Goal: Task Accomplishment & Management: Manage account settings

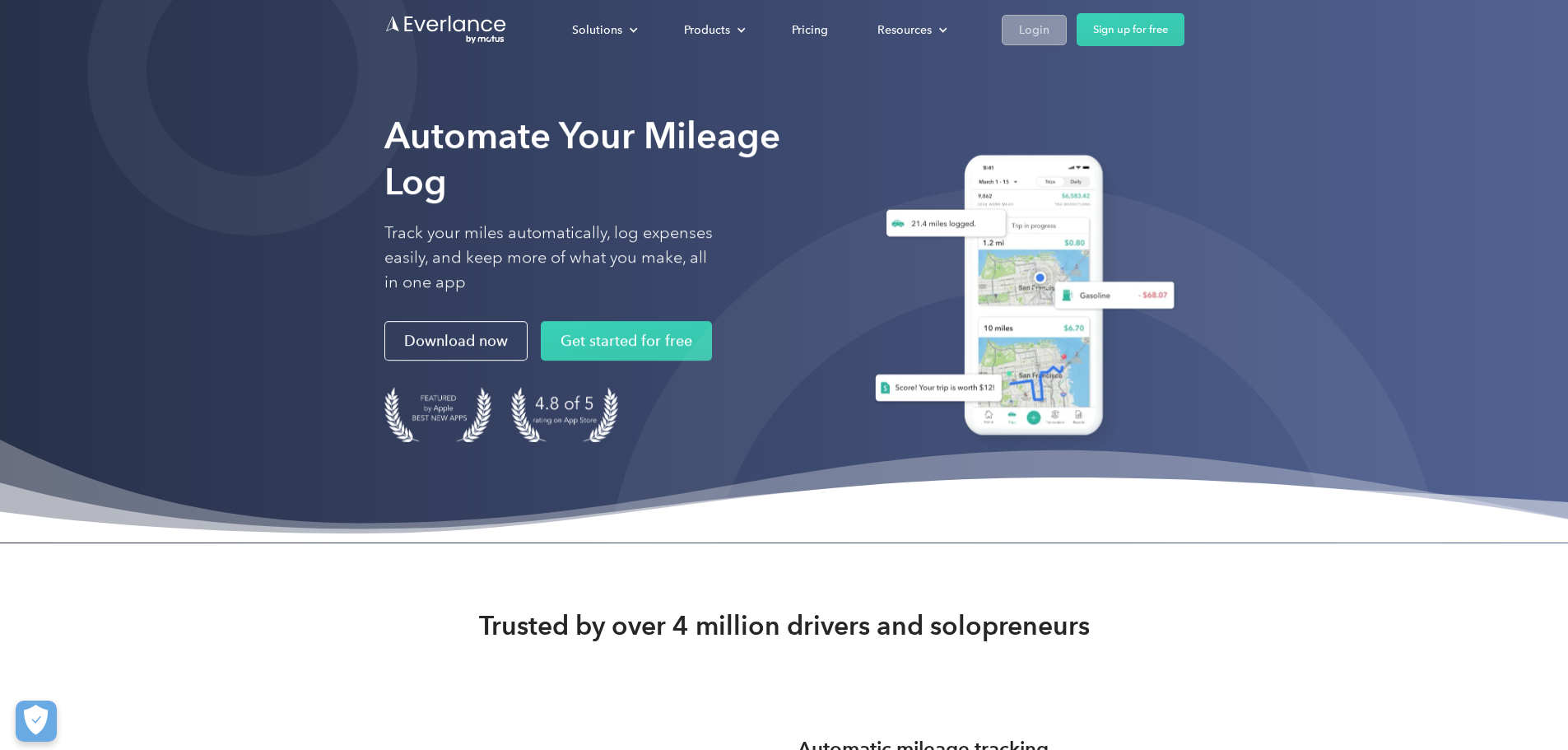
click at [1049, 33] on div "Login" at bounding box center [1034, 29] width 31 height 20
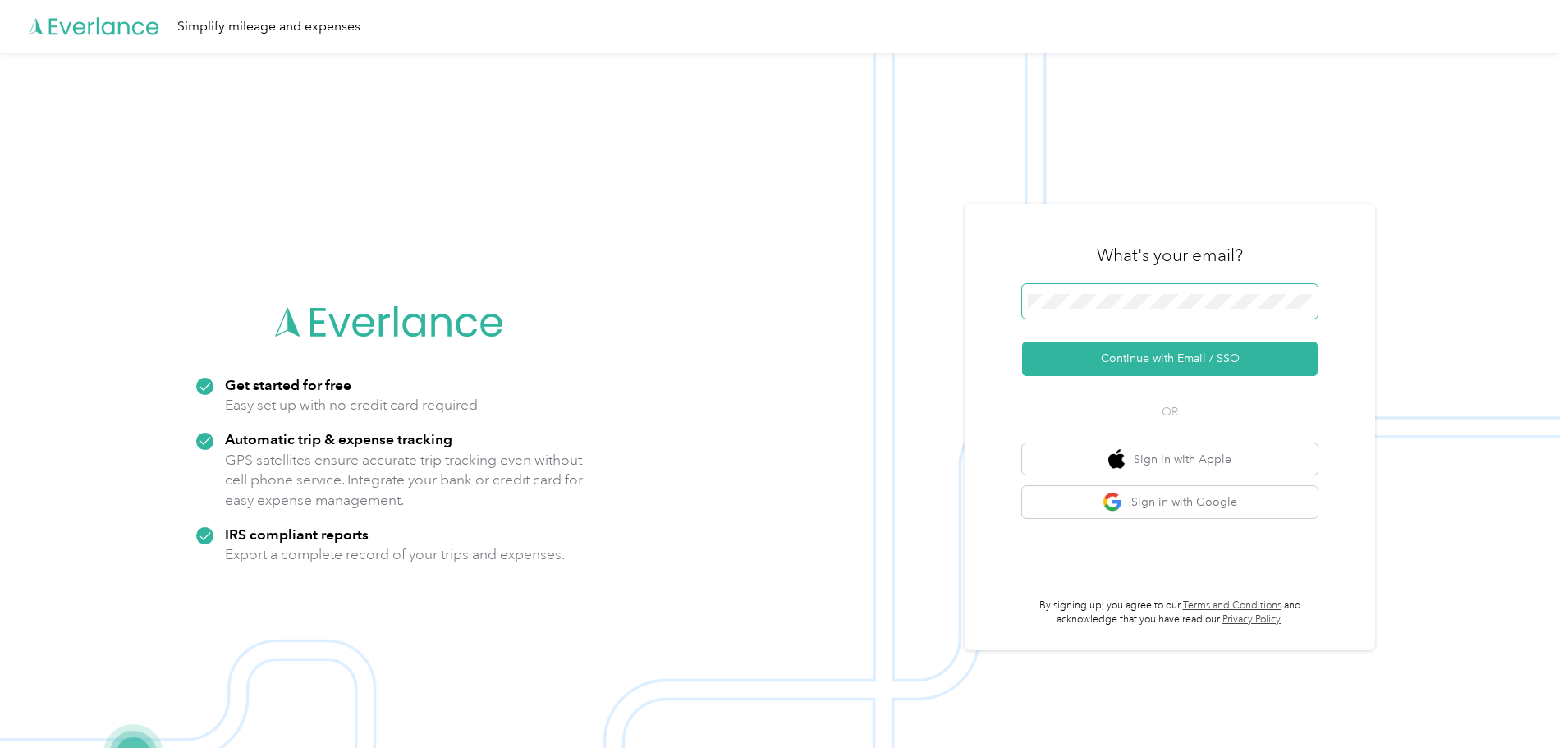
click at [1281, 317] on span at bounding box center [1169, 301] width 295 height 34
click at [1215, 368] on button "Continue with Email / SSO" at bounding box center [1169, 359] width 295 height 34
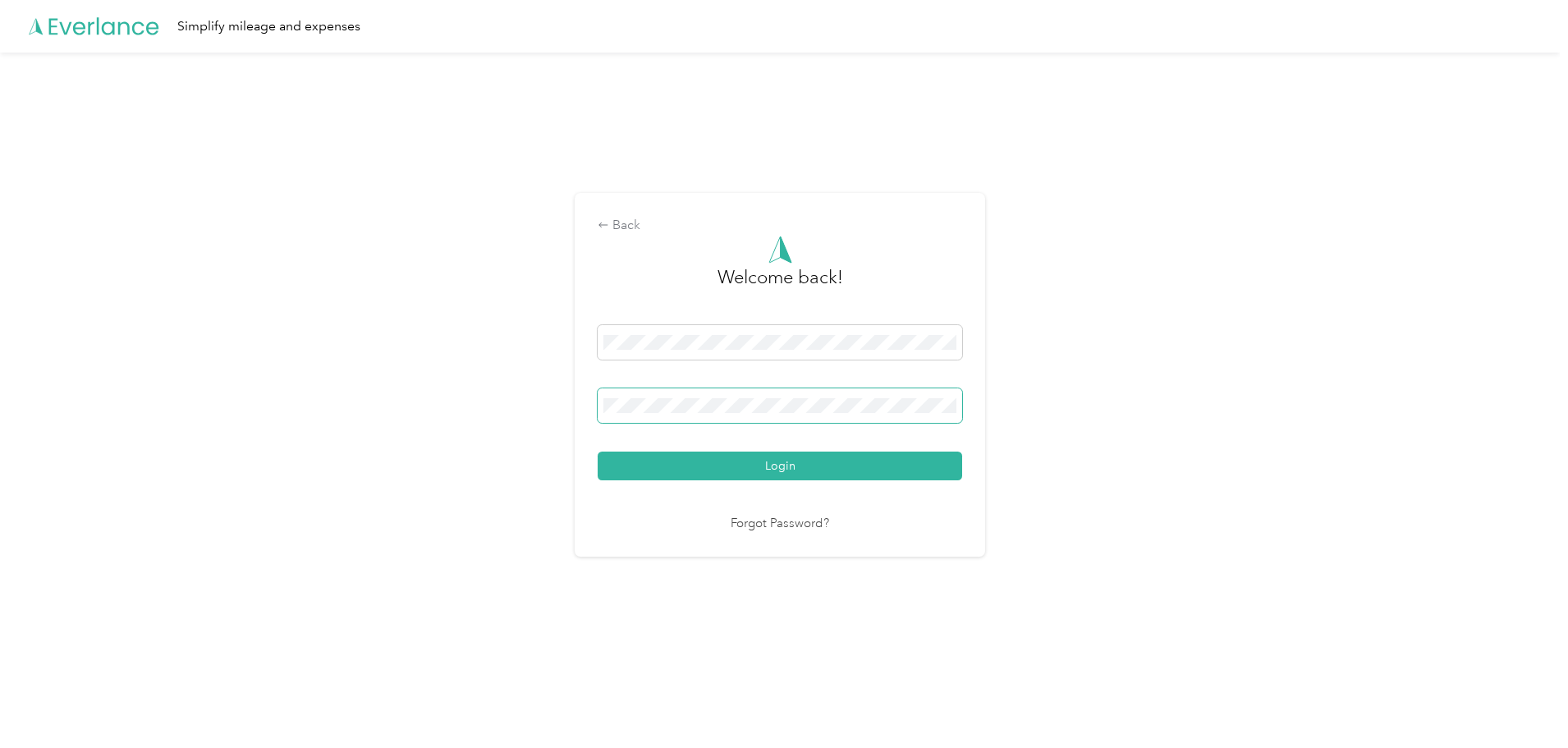
click at [707, 397] on span at bounding box center [780, 405] width 365 height 34
click at [521, 295] on div "Back Welcome back! Login Forgot Password?" at bounding box center [779, 381] width 1559 height 659
click at [890, 452] on button "Login" at bounding box center [780, 466] width 365 height 29
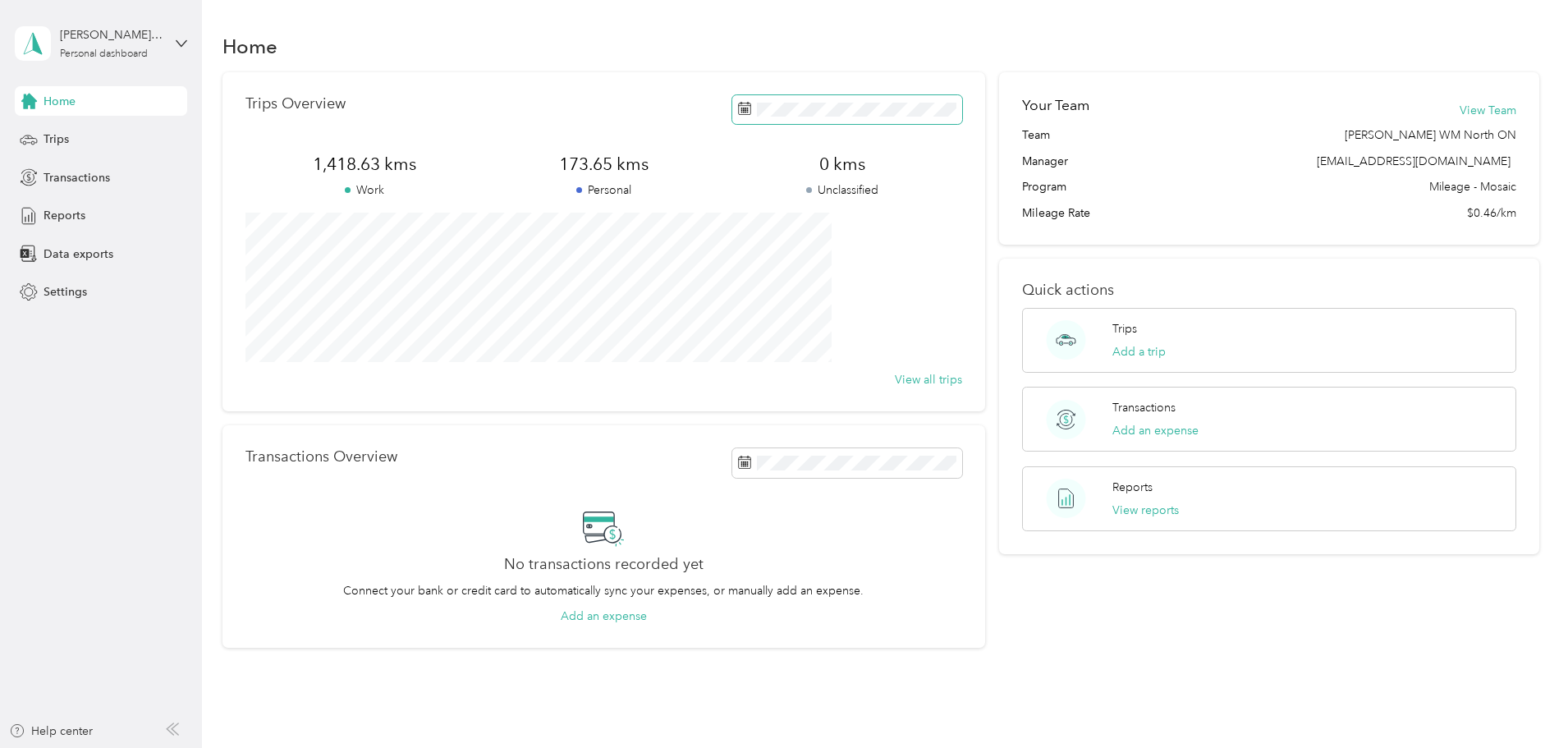
click at [738, 109] on icon at bounding box center [744, 108] width 13 height 13
click at [728, 335] on div "17" at bounding box center [734, 338] width 21 height 20
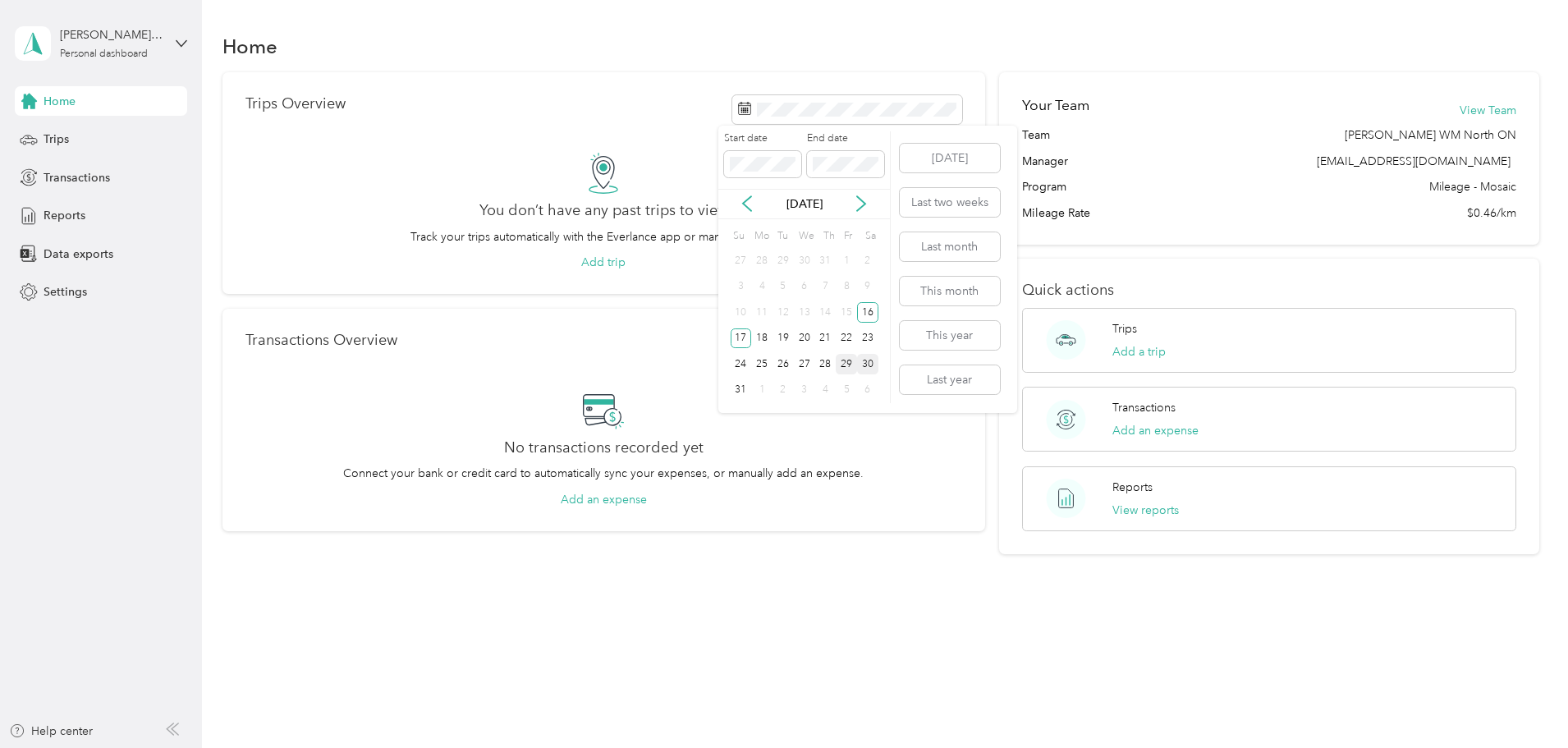
click at [847, 362] on div "29" at bounding box center [846, 364] width 21 height 20
click at [966, 208] on button "Last two weeks" at bounding box center [949, 202] width 100 height 29
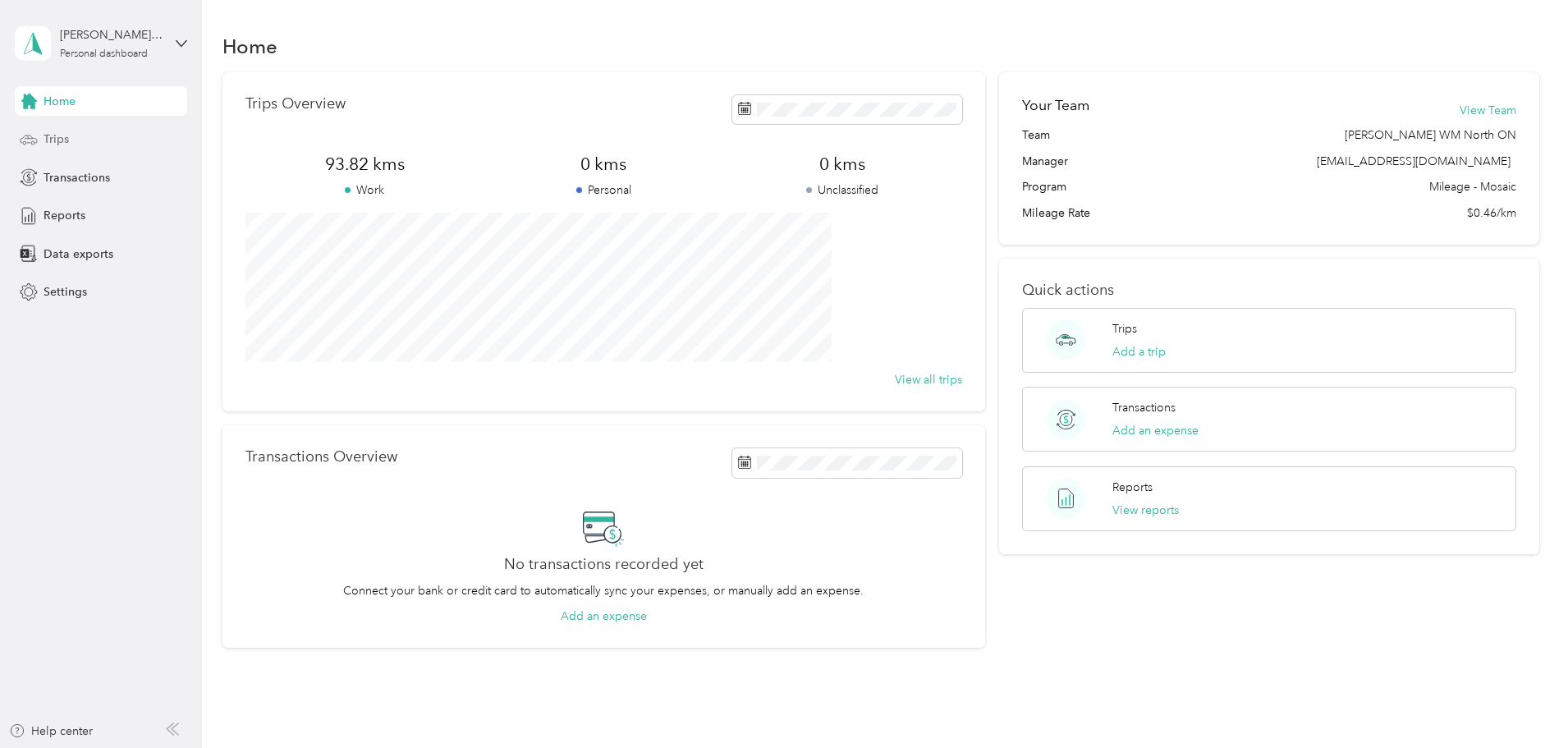
click at [60, 137] on span "Trips" at bounding box center [56, 139] width 25 height 18
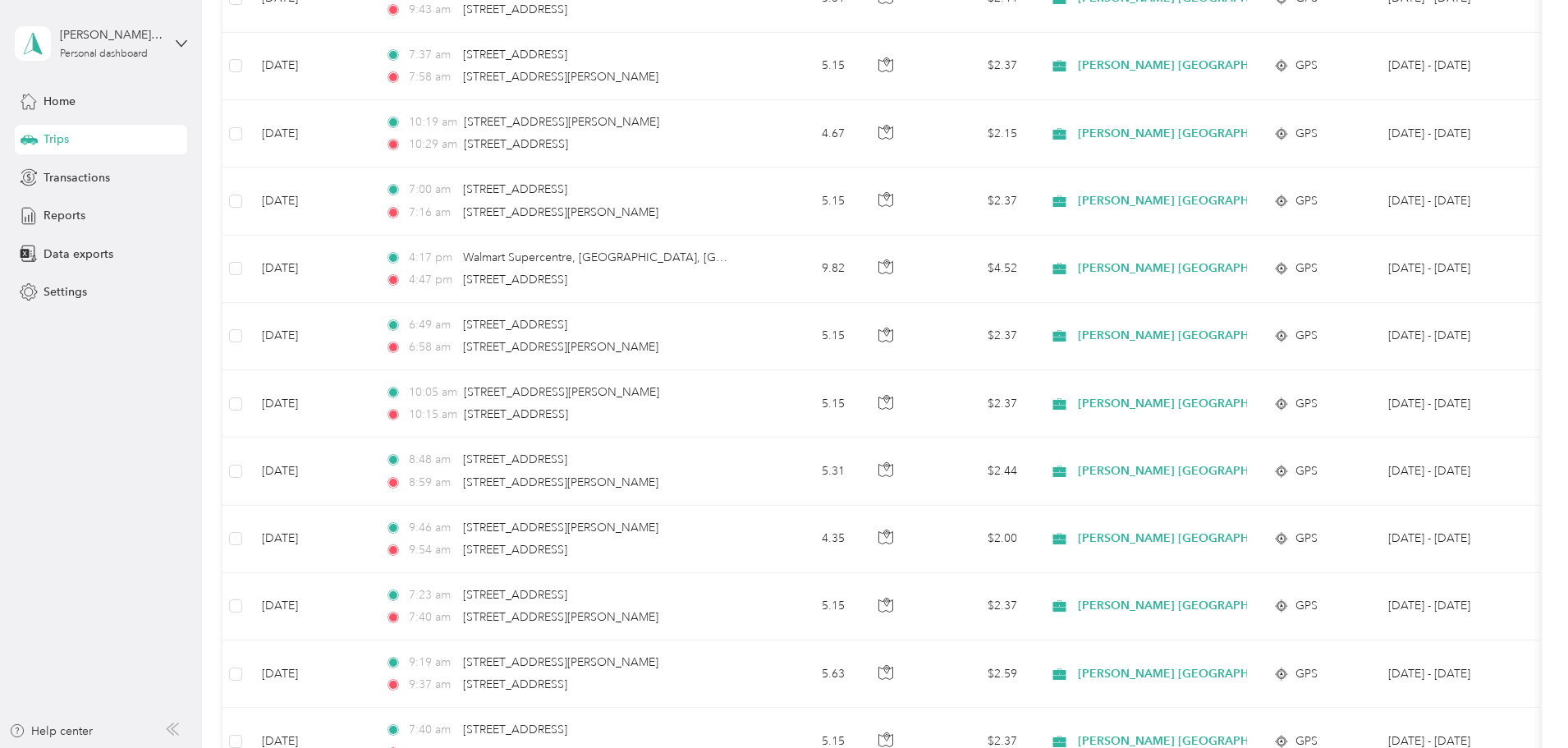
scroll to position [36, 0]
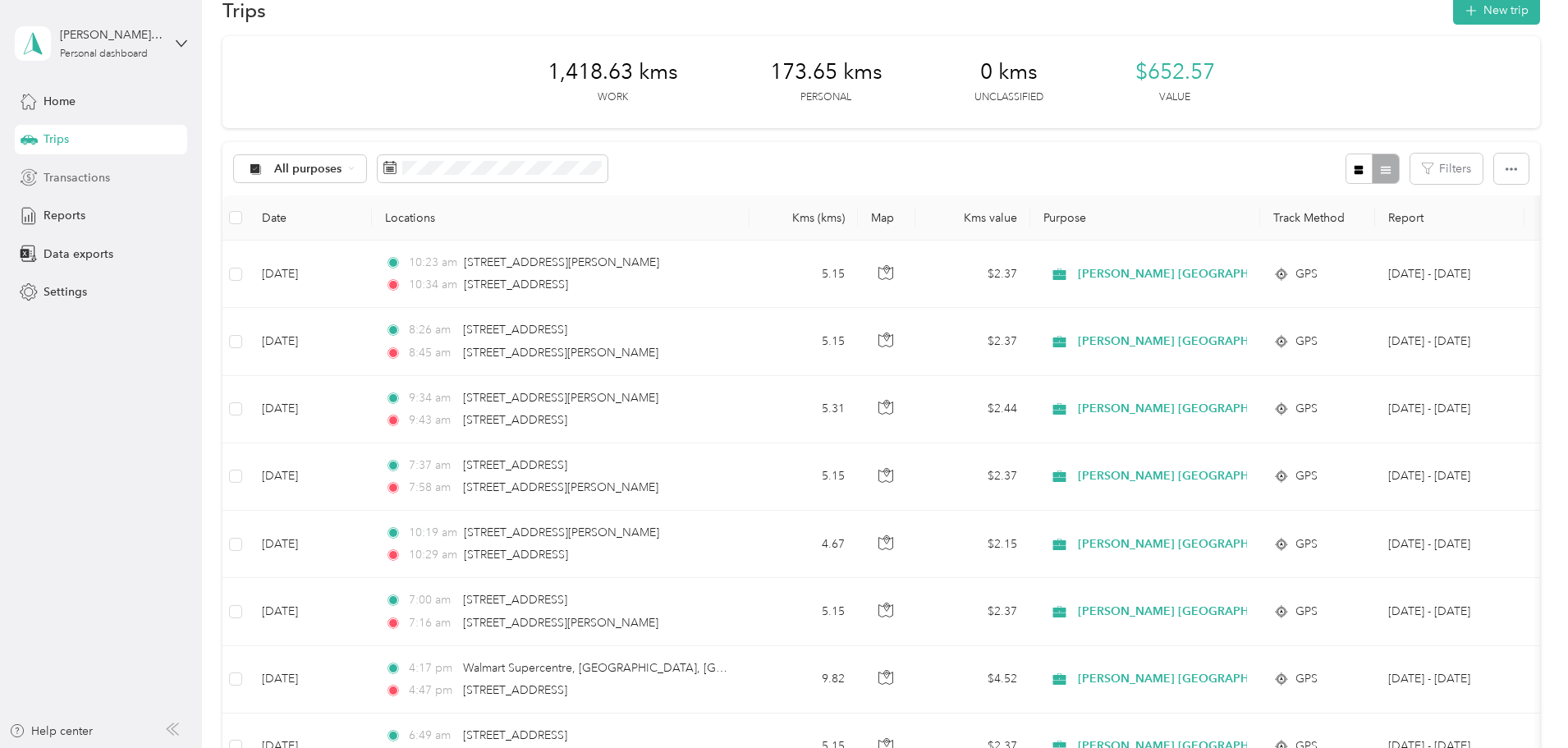
click at [68, 173] on span "Transactions" at bounding box center [77, 178] width 67 height 18
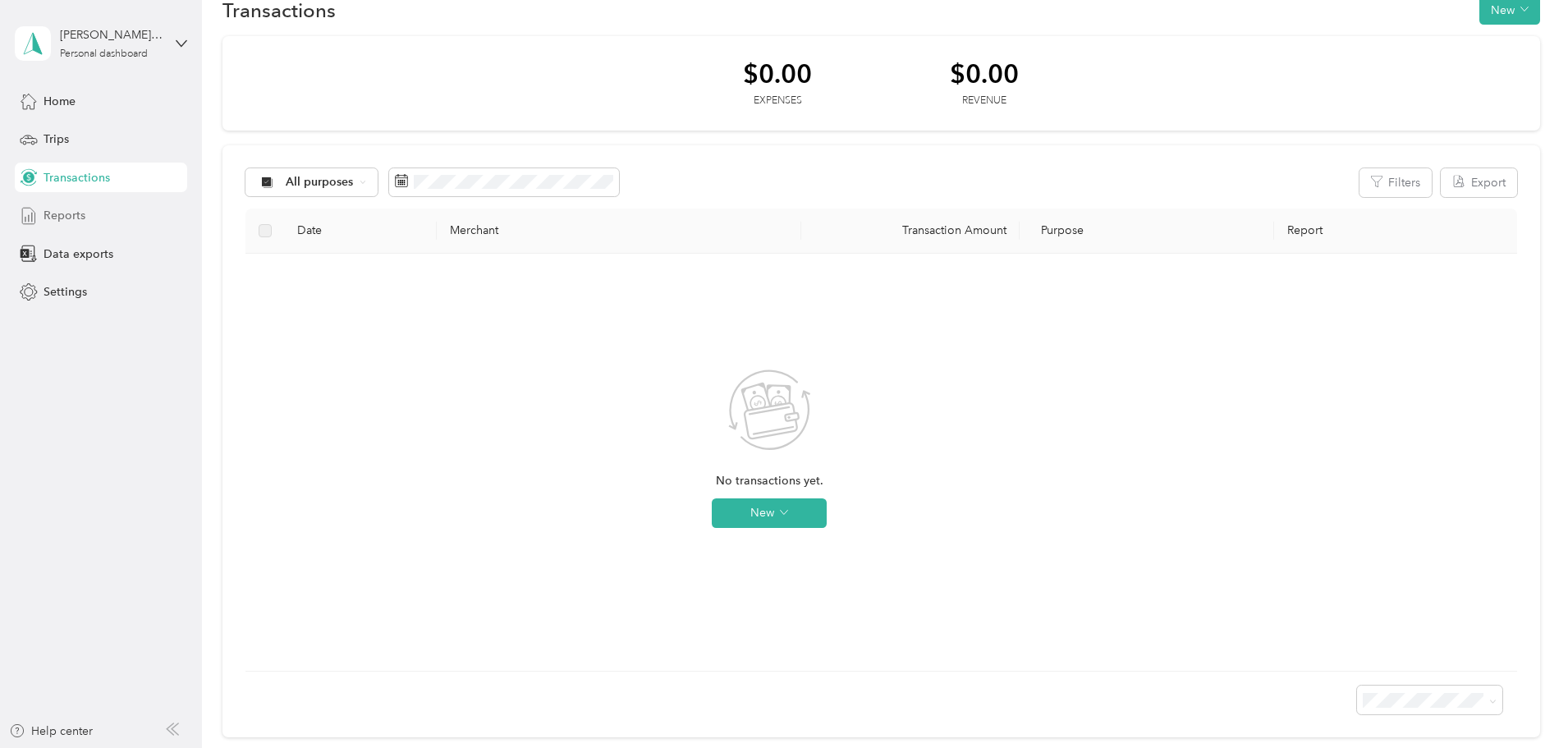
click at [89, 216] on div "Reports" at bounding box center [101, 216] width 173 height 30
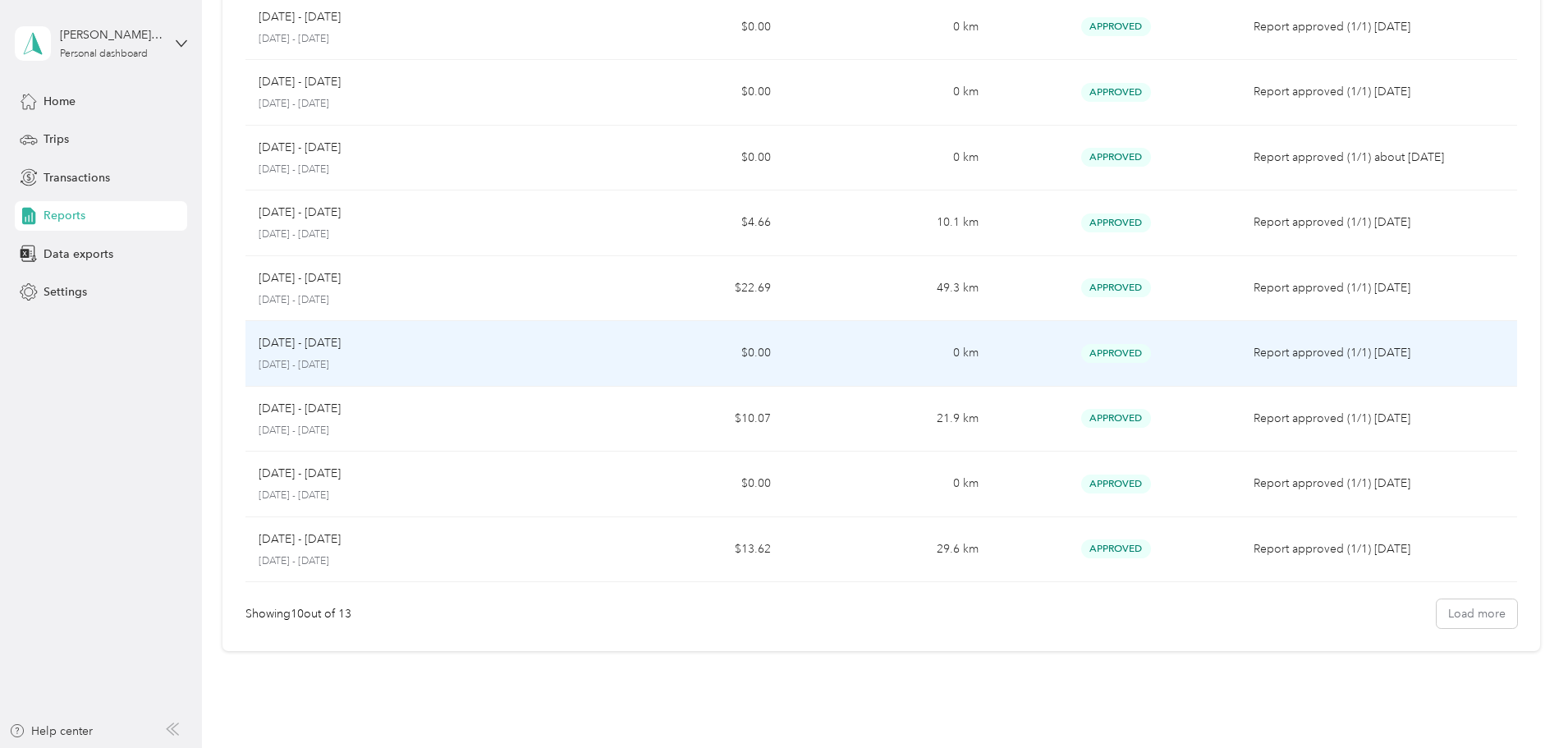
scroll to position [246, 0]
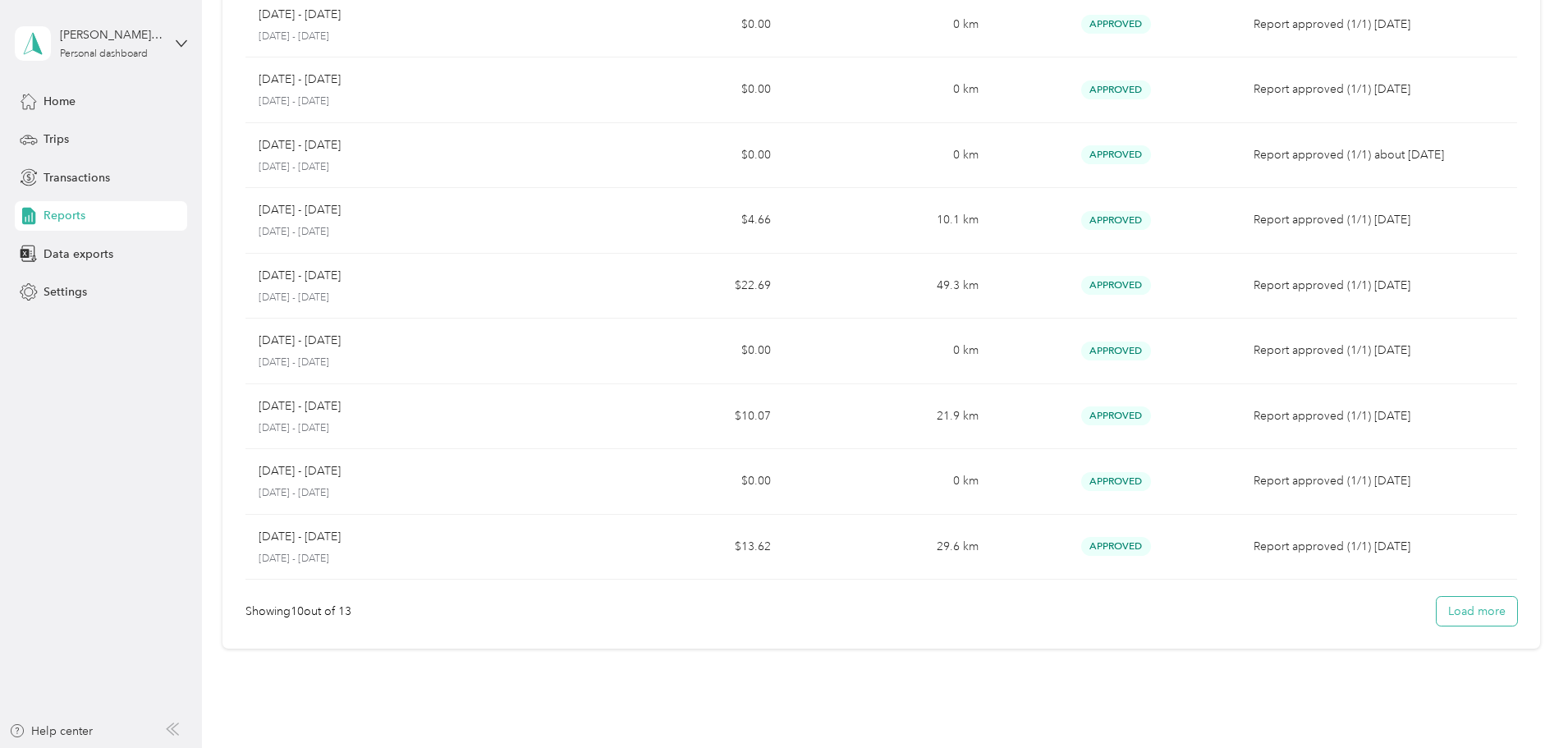
click at [1437, 622] on button "Load more" at bounding box center [1477, 611] width 81 height 29
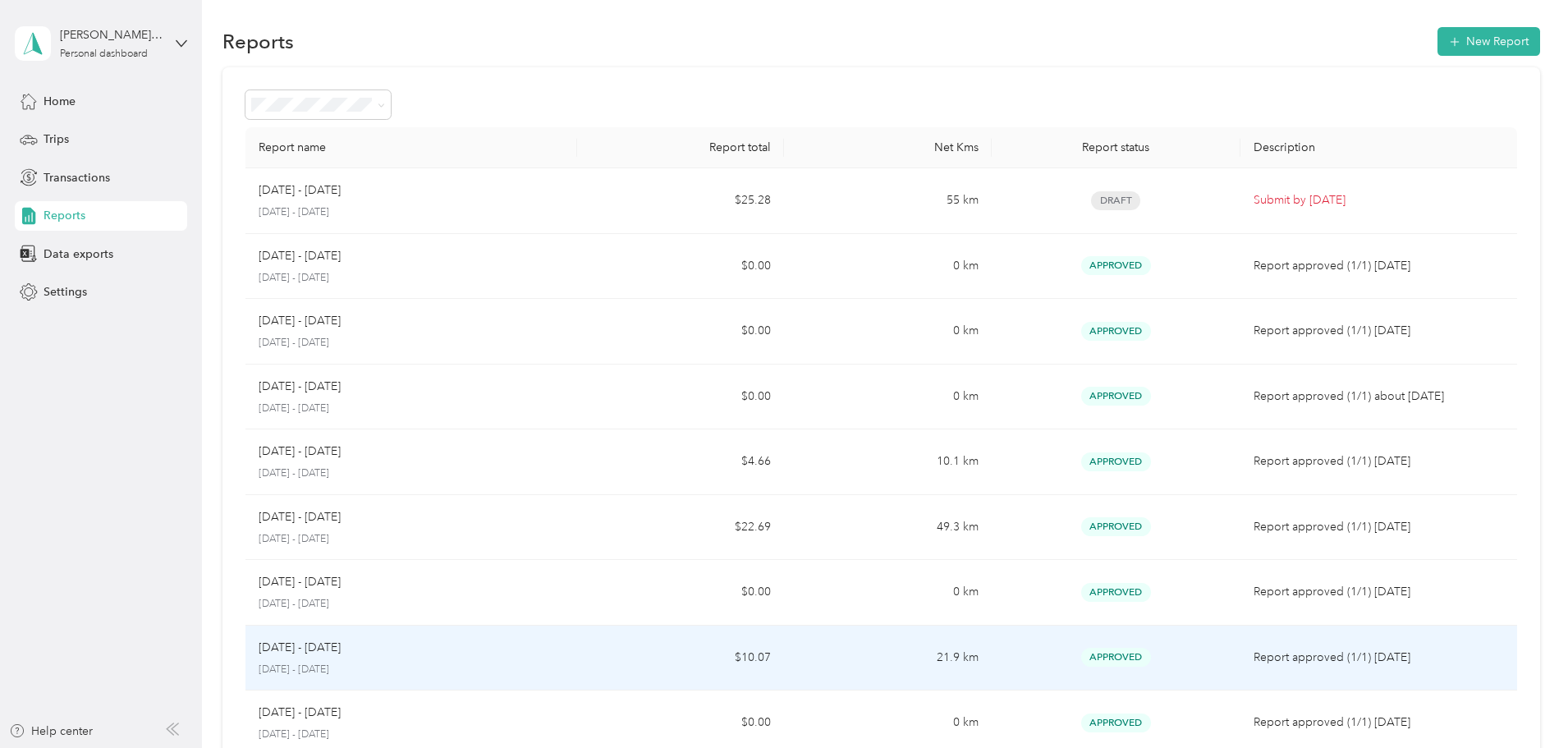
scroll to position [0, 0]
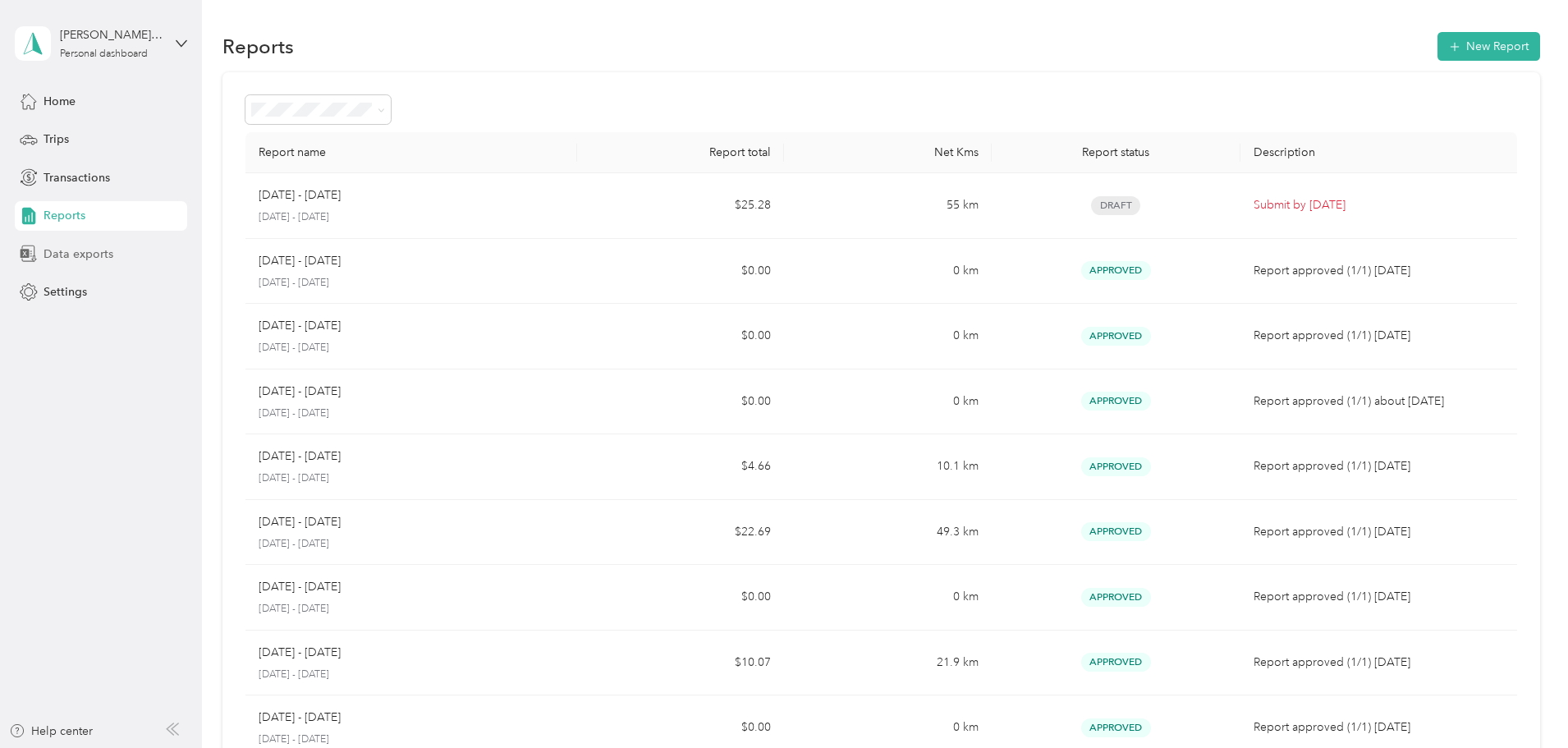
click at [111, 259] on div "Data exports" at bounding box center [101, 253] width 173 height 30
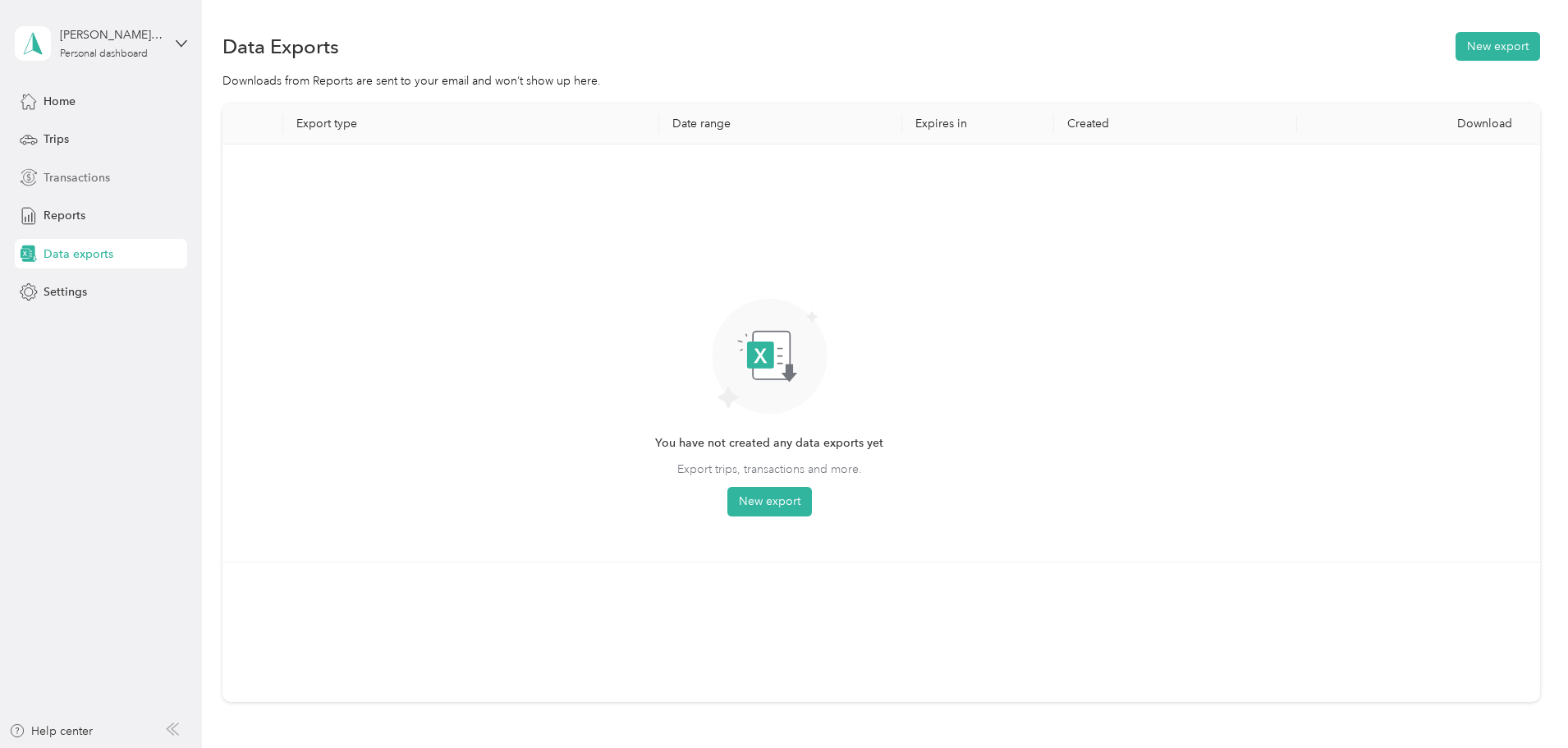
click at [94, 173] on span "Transactions" at bounding box center [77, 178] width 67 height 18
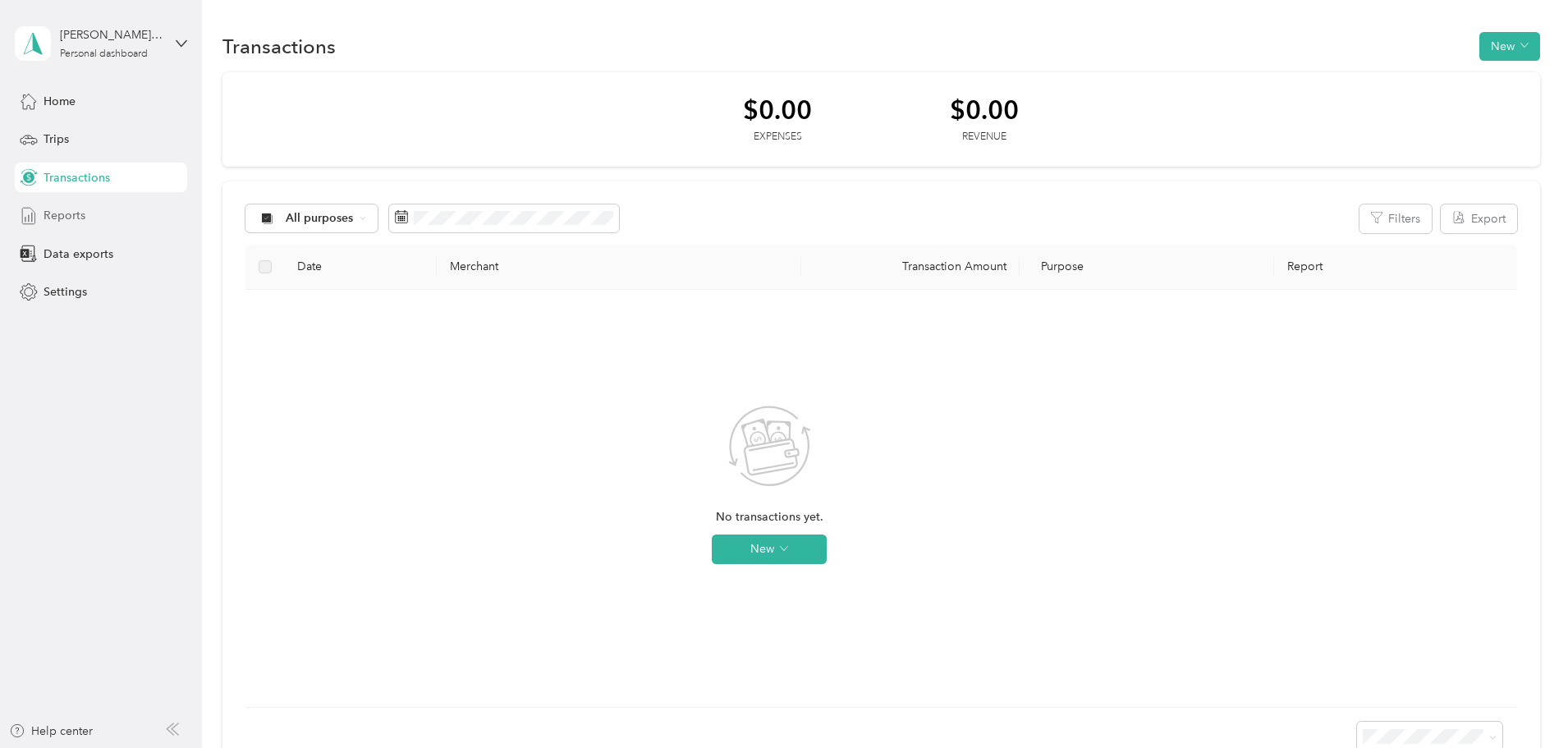
click at [78, 217] on span "Reports" at bounding box center [65, 216] width 42 height 18
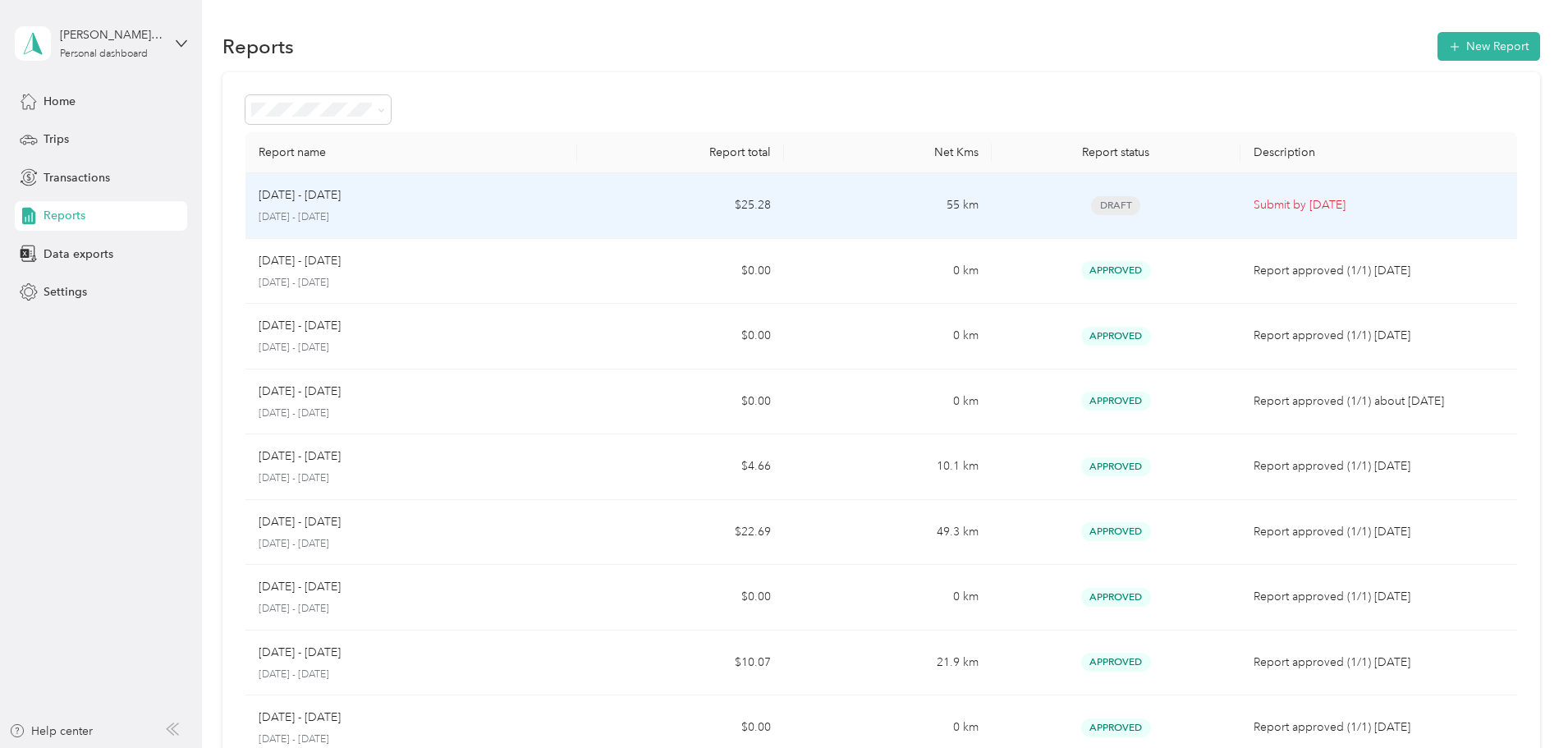
click at [1090, 208] on span "Draft" at bounding box center [1115, 206] width 49 height 19
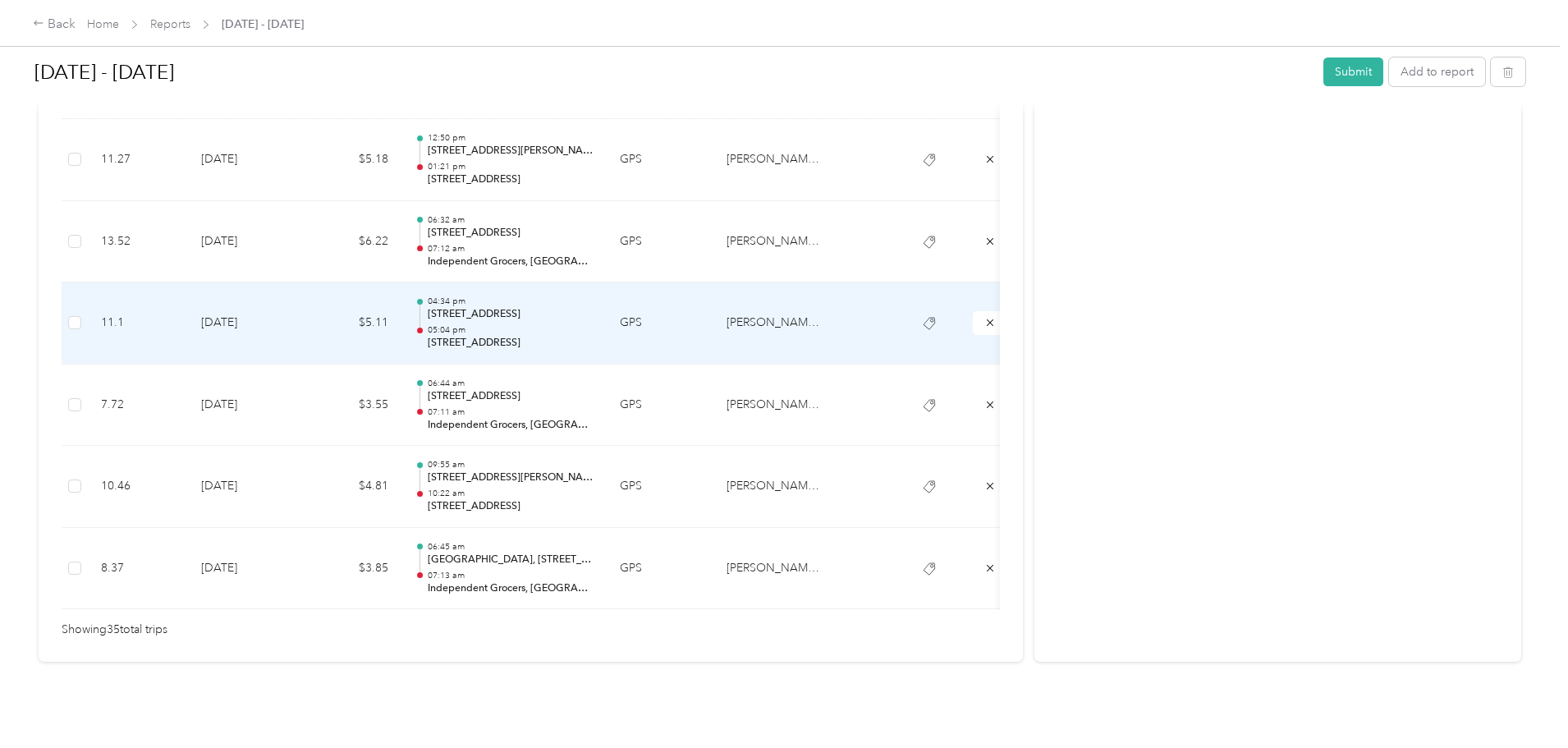
scroll to position [2569, 0]
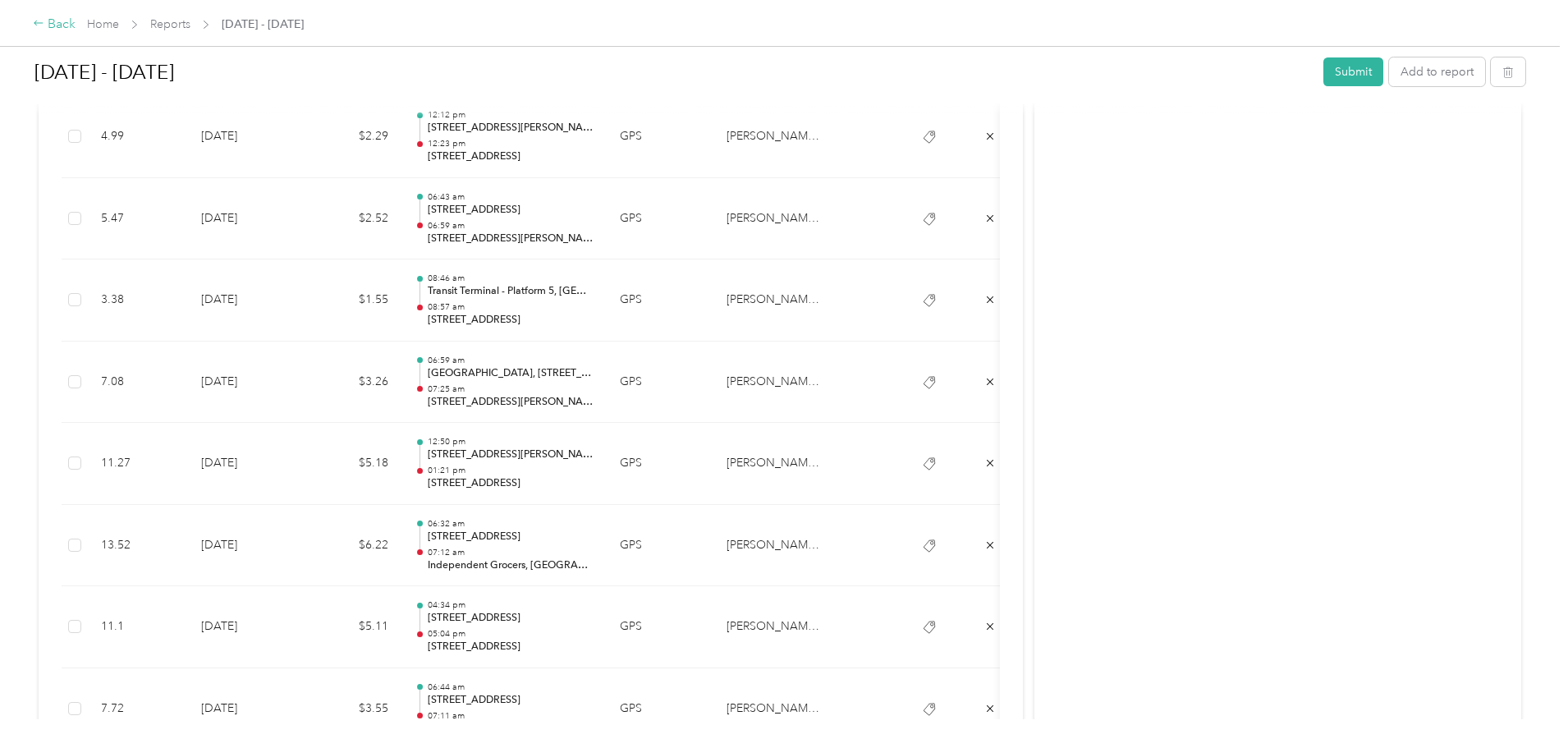
click at [45, 23] on icon at bounding box center [38, 23] width 11 height 11
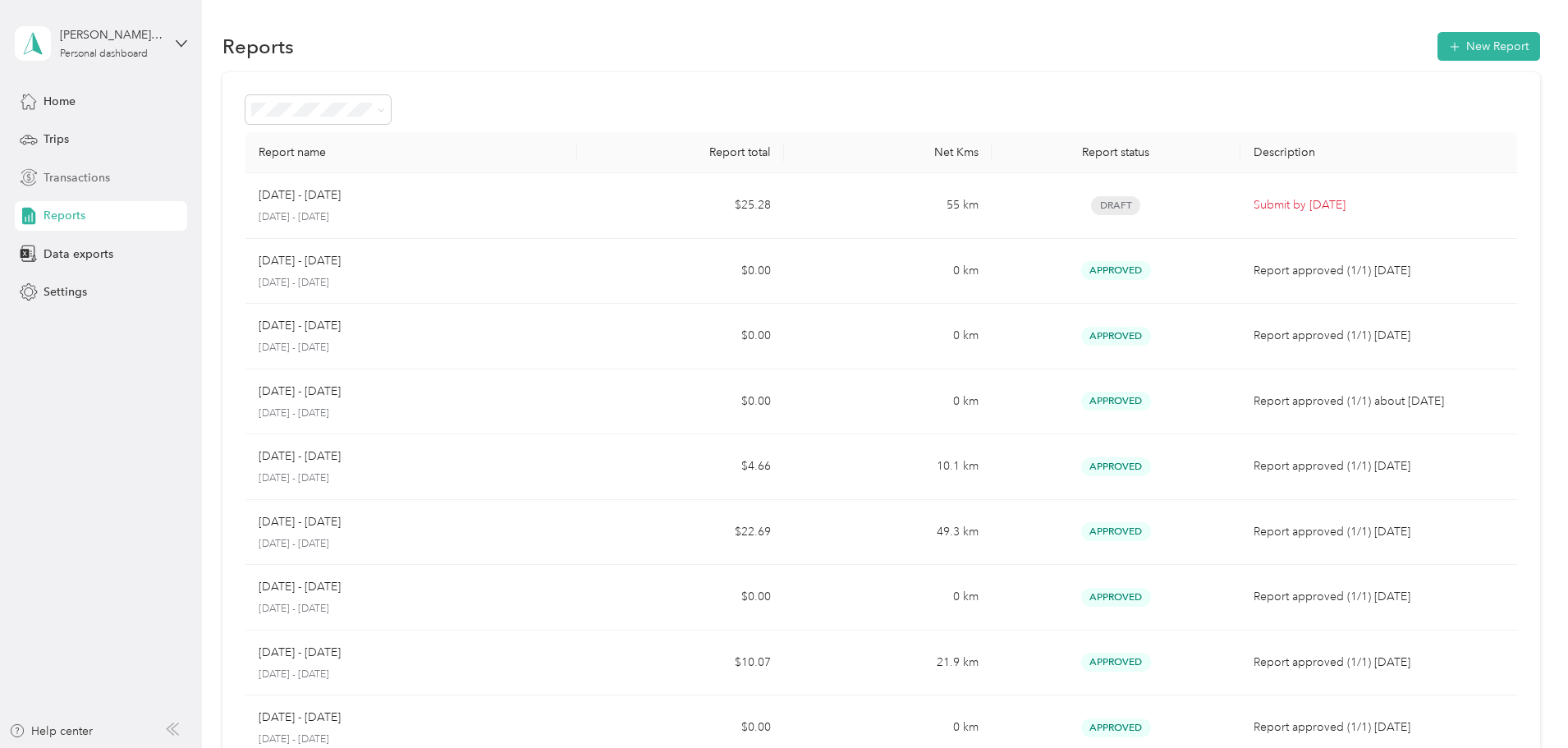
click at [76, 180] on span "Transactions" at bounding box center [77, 178] width 67 height 18
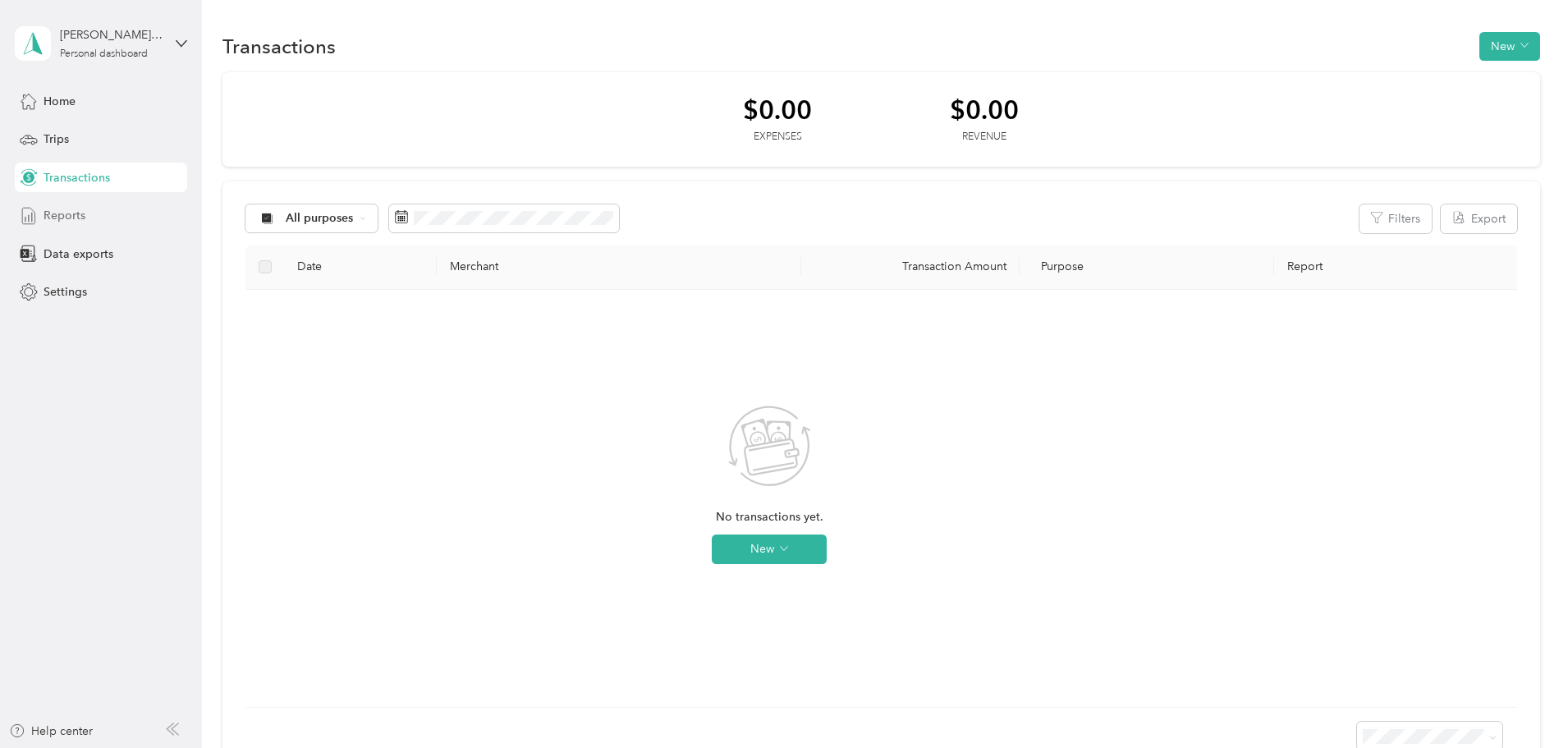
click at [76, 215] on span "Reports" at bounding box center [65, 216] width 42 height 18
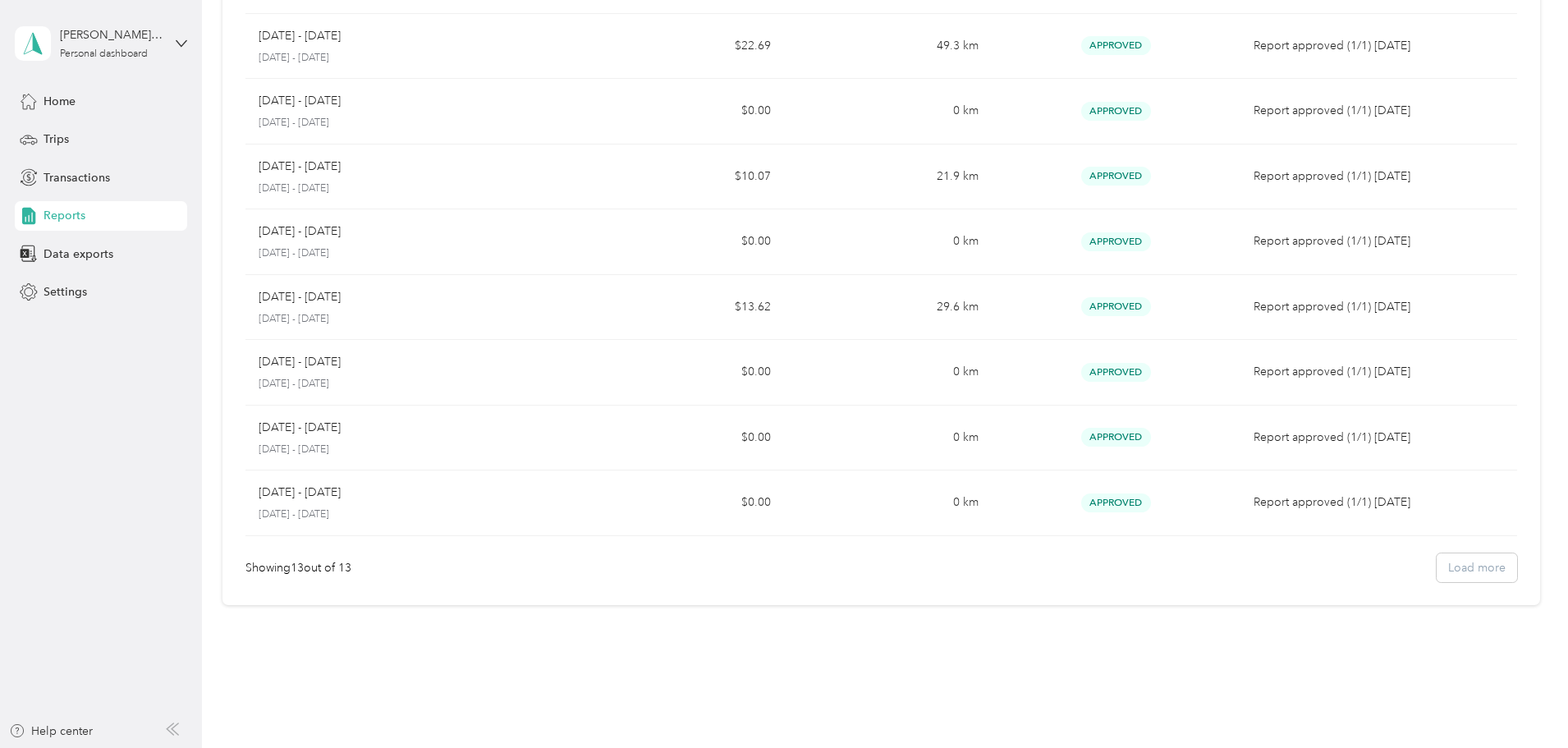
scroll to position [512, 0]
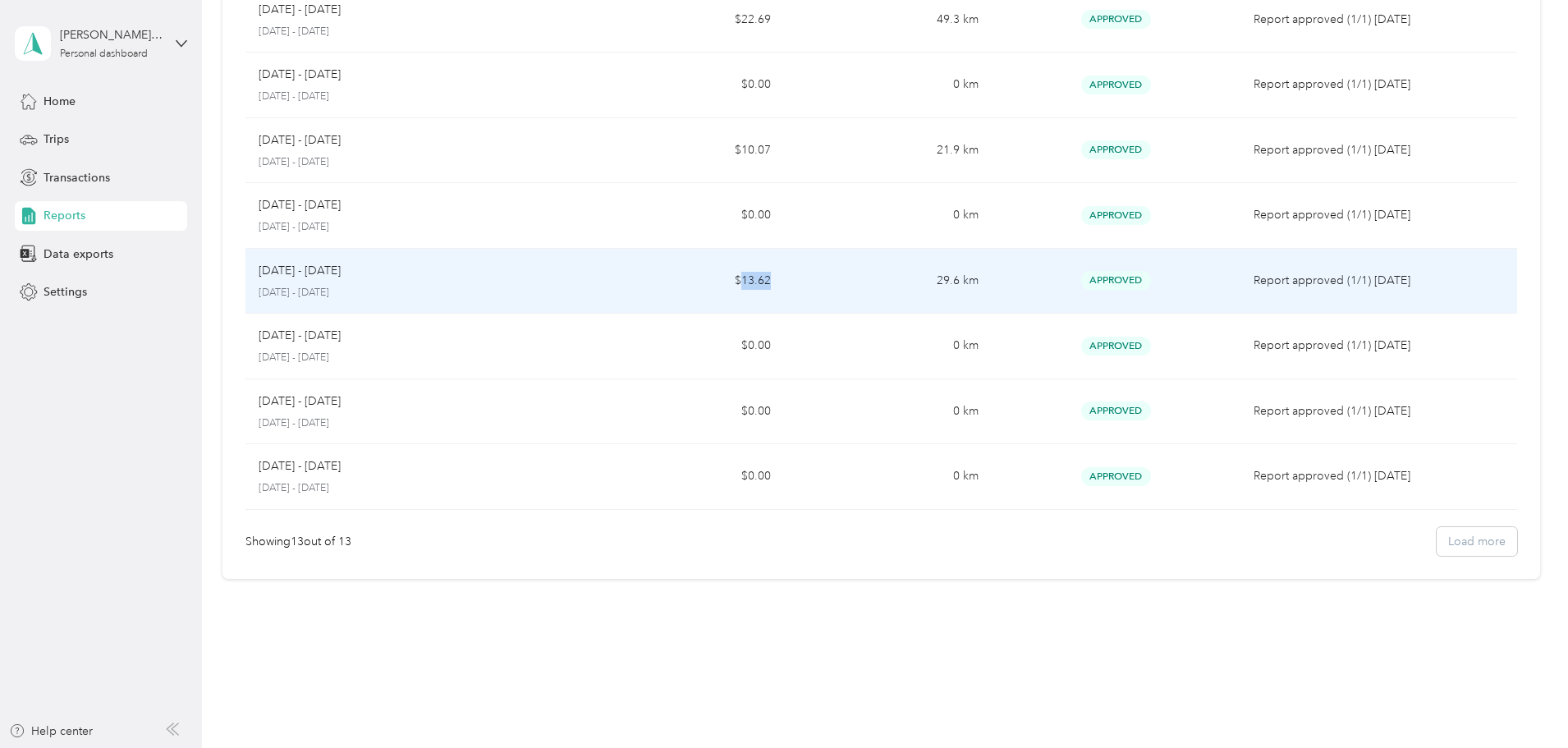
drag, startPoint x: 790, startPoint y: 280, endPoint x: 757, endPoint y: 285, distance: 33.4
click at [757, 285] on td "$13.62" at bounding box center [680, 281] width 207 height 66
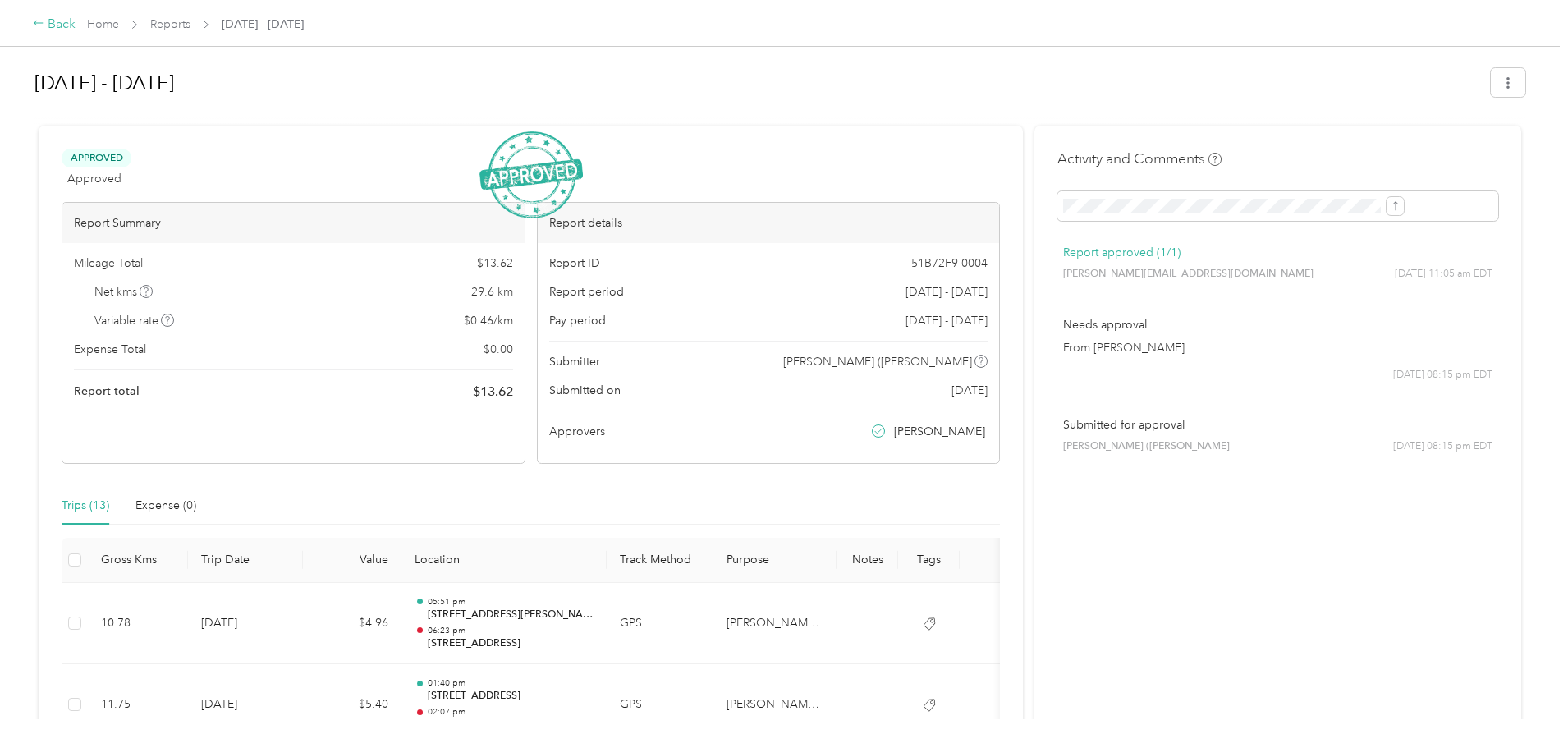
click at [75, 21] on div "Back" at bounding box center [53, 25] width 43 height 19
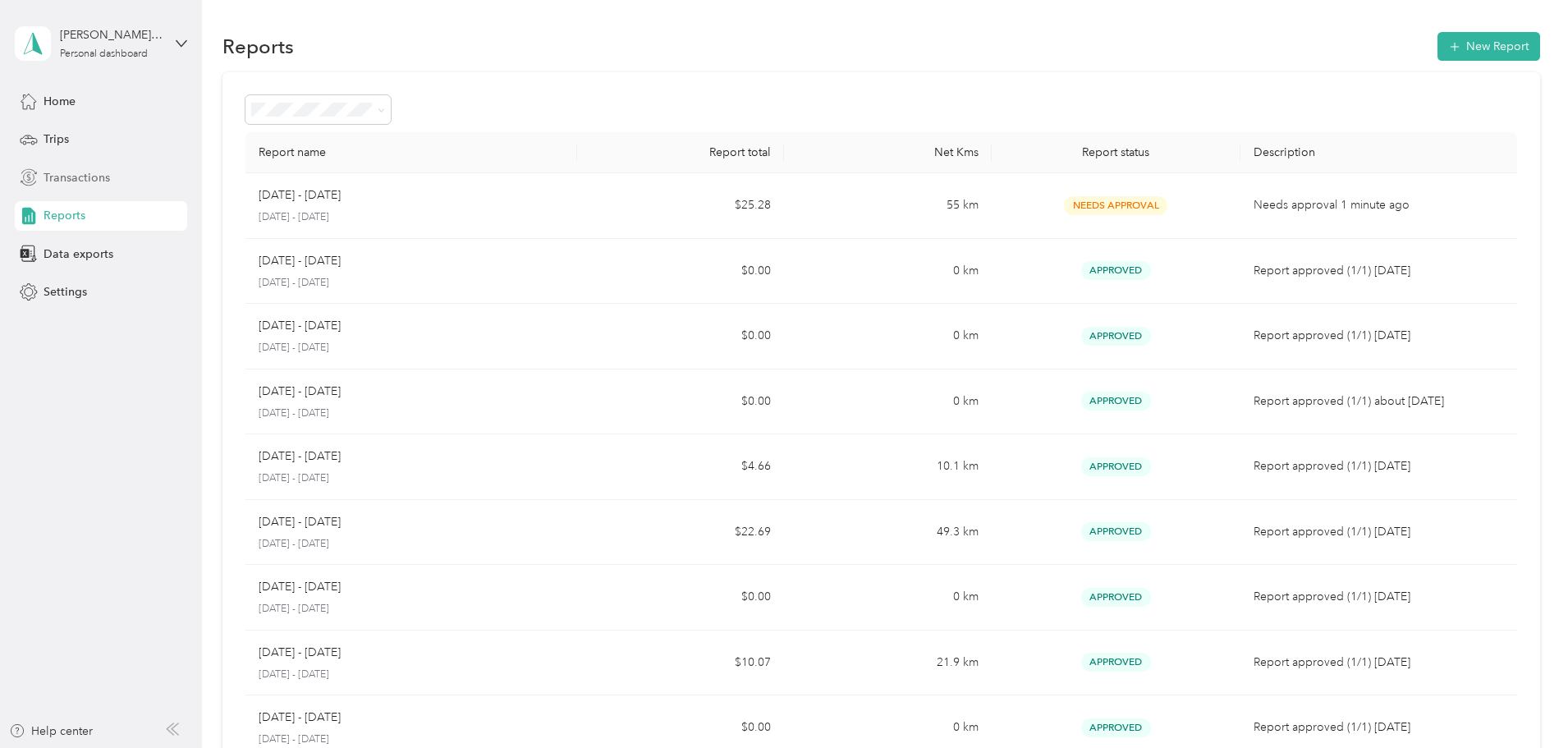
click at [60, 181] on span "Transactions" at bounding box center [77, 178] width 67 height 18
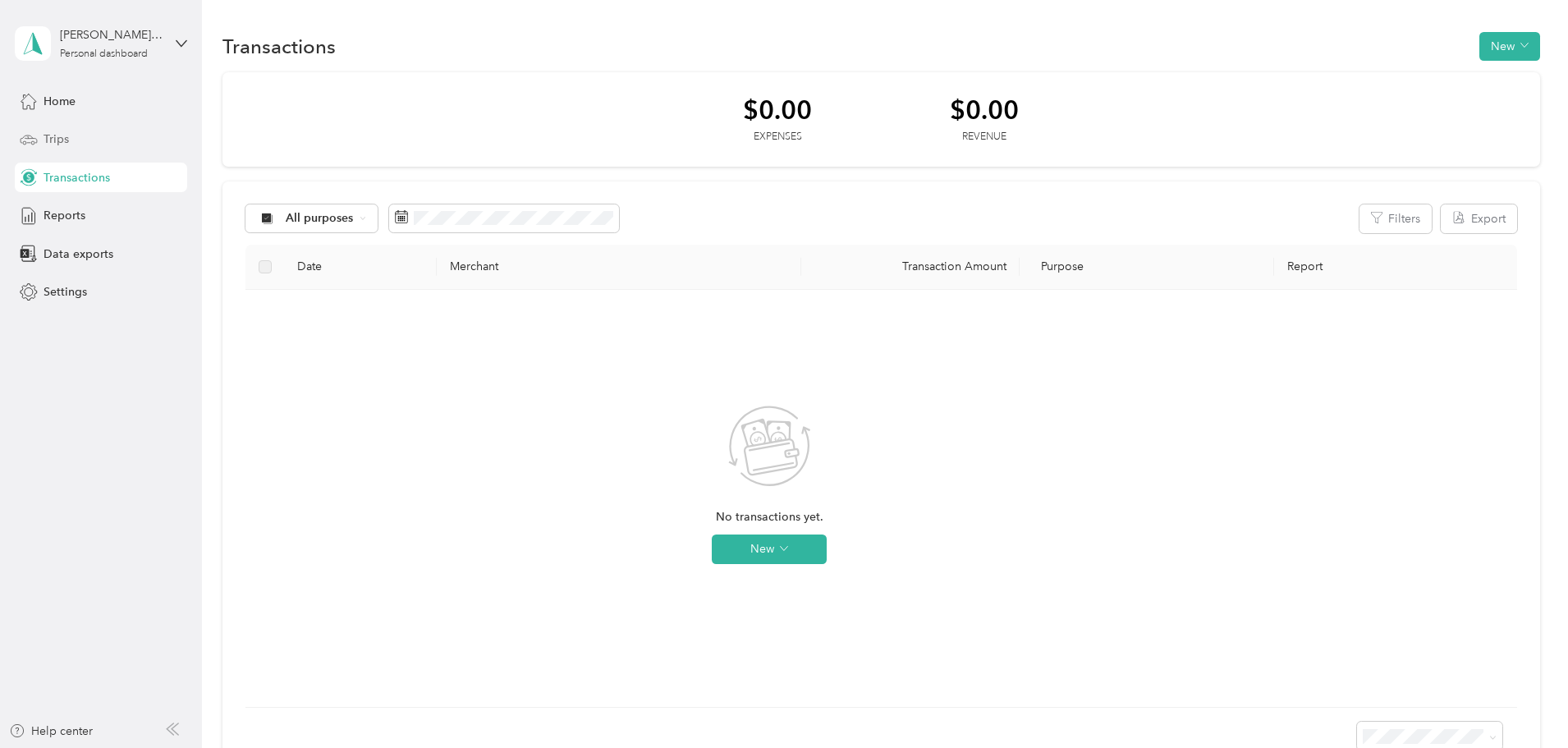
click at [64, 136] on span "Trips" at bounding box center [56, 139] width 25 height 18
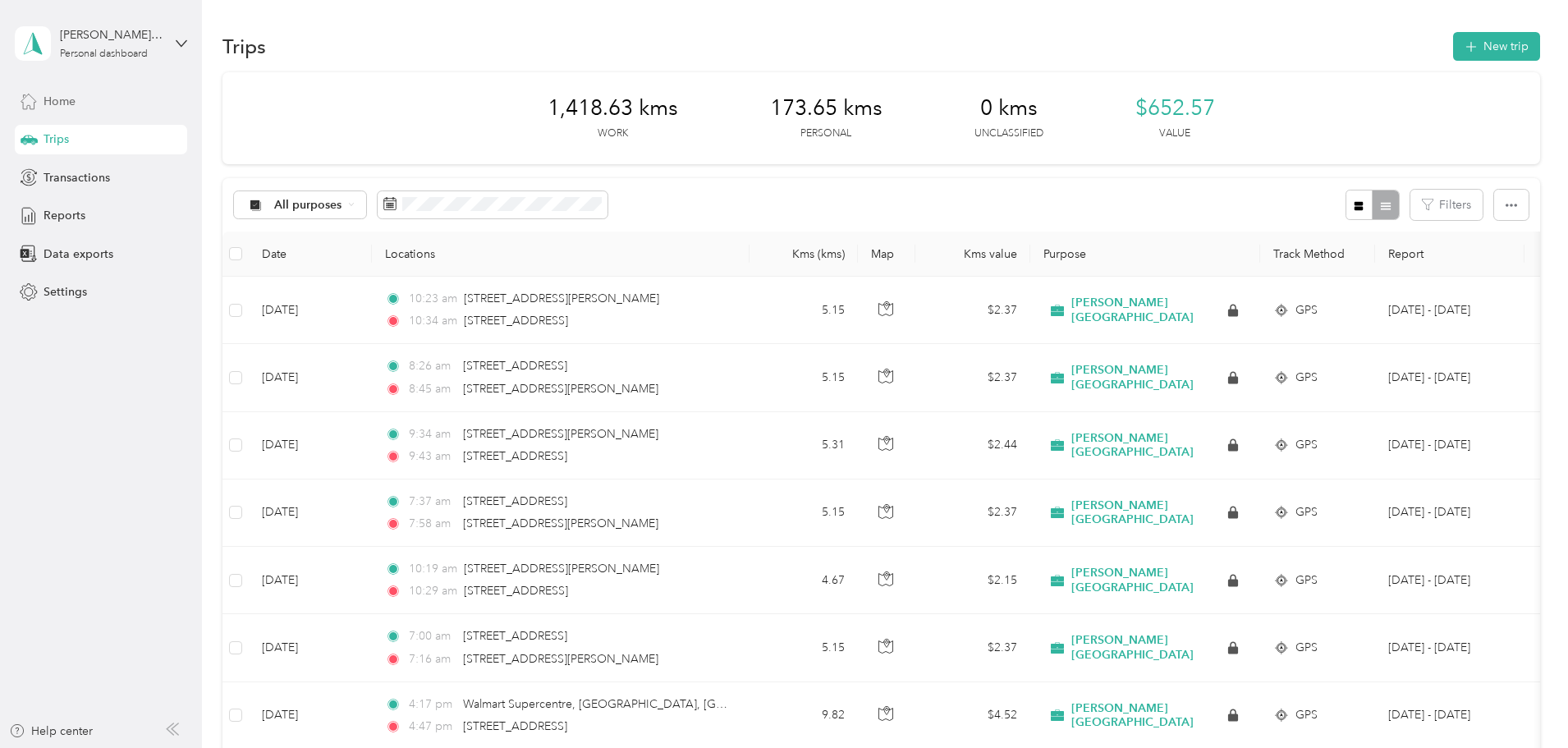
click at [67, 103] on span "Home" at bounding box center [60, 102] width 32 height 18
